Goal: Task Accomplishment & Management: Use online tool/utility

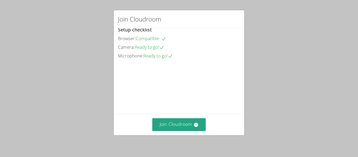
scroll to position [36, 0]
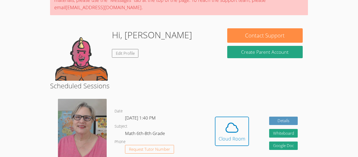
scroll to position [39, 0]
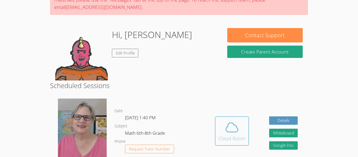
click at [217, 118] on button "Cloud Room" at bounding box center [232, 130] width 34 height 29
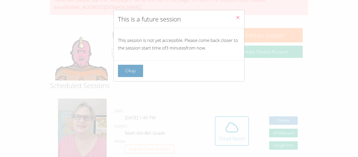
click at [138, 72] on button "Okay" at bounding box center [130, 71] width 25 height 12
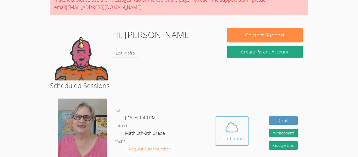
click at [220, 121] on span at bounding box center [232, 127] width 27 height 15
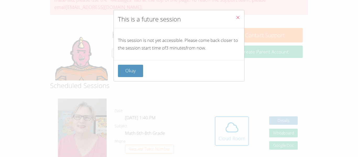
click at [236, 16] on icon "Close" at bounding box center [238, 17] width 4 height 4
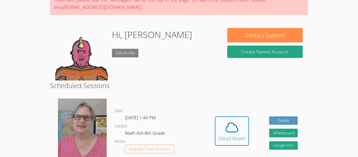
click at [129, 54] on link "Edit Profile" at bounding box center [125, 53] width 27 height 9
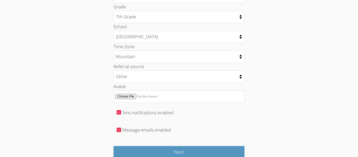
scroll to position [258, 0]
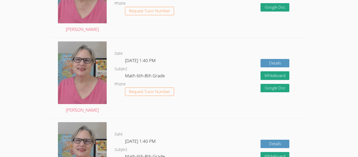
scroll to position [39, 0]
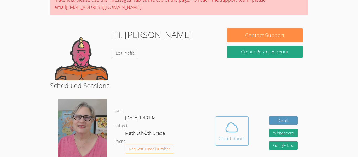
click at [218, 122] on button "Cloud Room" at bounding box center [232, 130] width 34 height 29
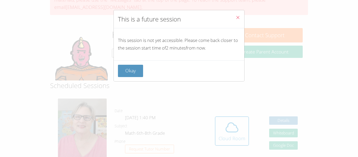
click at [234, 19] on button "Close" at bounding box center [237, 18] width 13 height 16
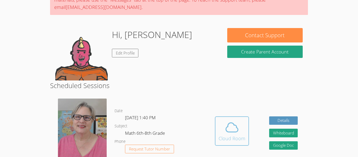
click at [237, 125] on icon at bounding box center [232, 127] width 15 height 15
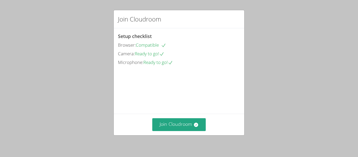
scroll to position [36, 0]
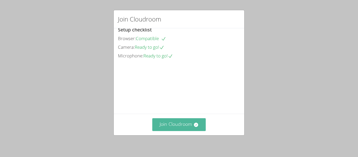
click at [182, 122] on button "Join Cloudroom" at bounding box center [179, 124] width 54 height 13
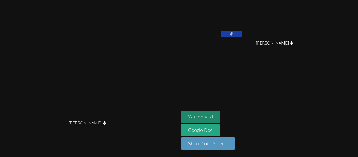
click at [221, 113] on button "Whiteboard" at bounding box center [201, 117] width 40 height 12
